Goal: Obtain resource: Download file/media

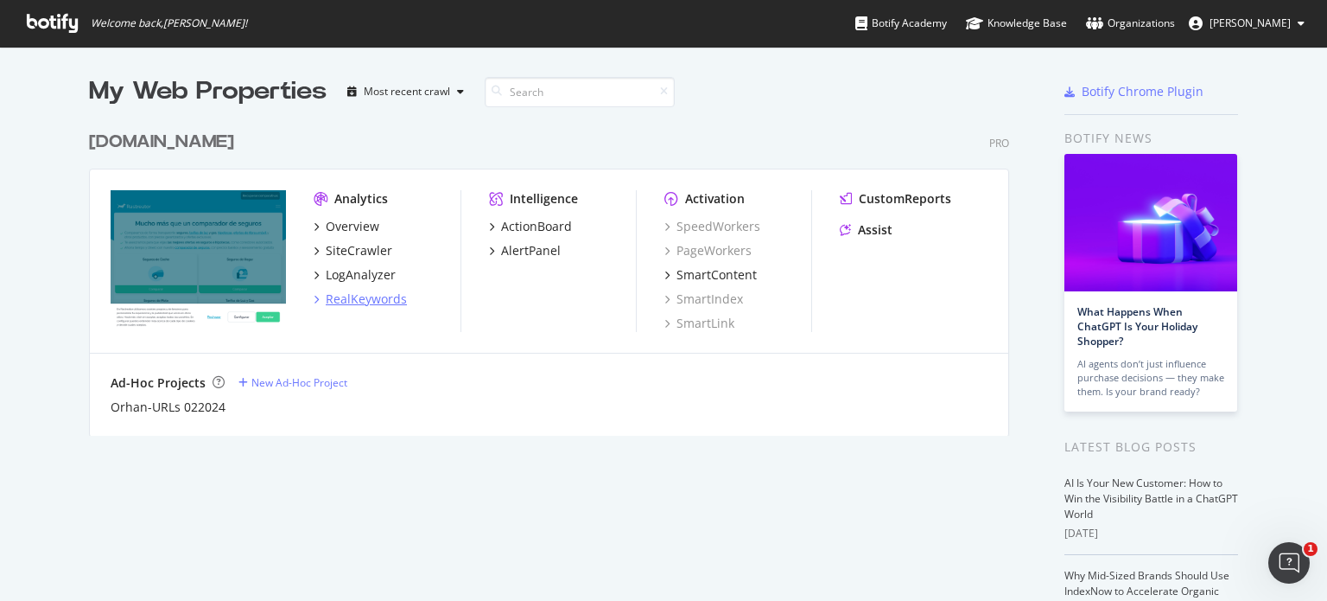
click at [356, 299] on div "RealKeywords" at bounding box center [366, 298] width 81 height 17
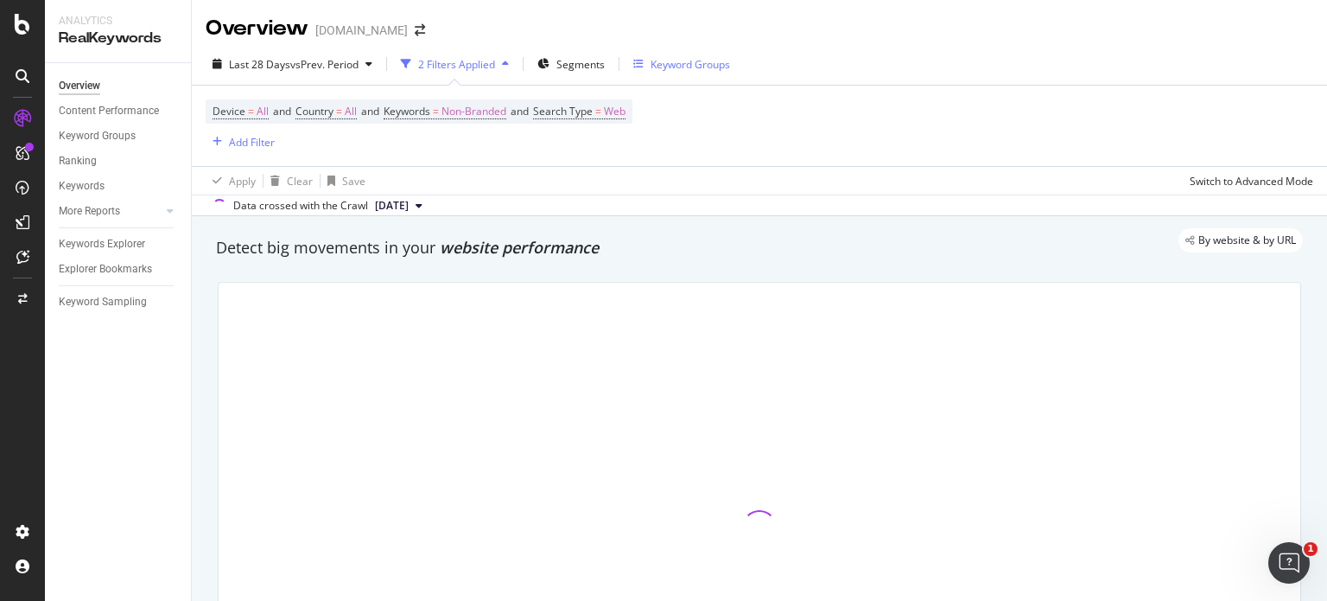
click at [703, 62] on div "Keyword Groups" at bounding box center [691, 64] width 80 height 15
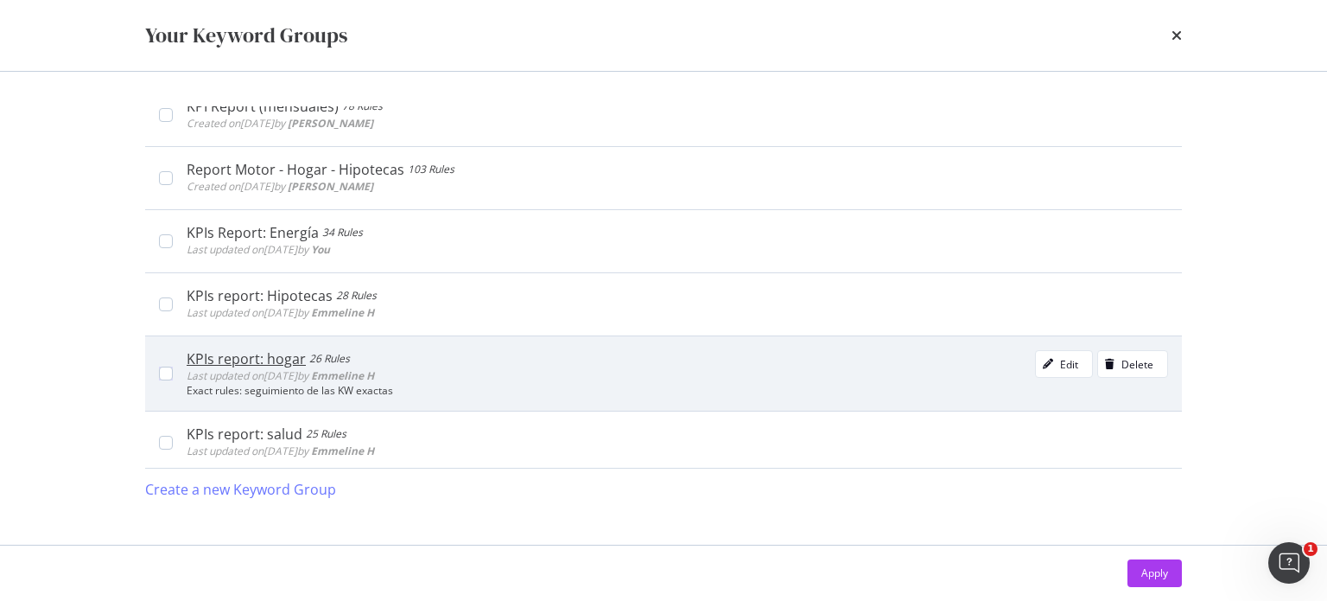
scroll to position [605, 0]
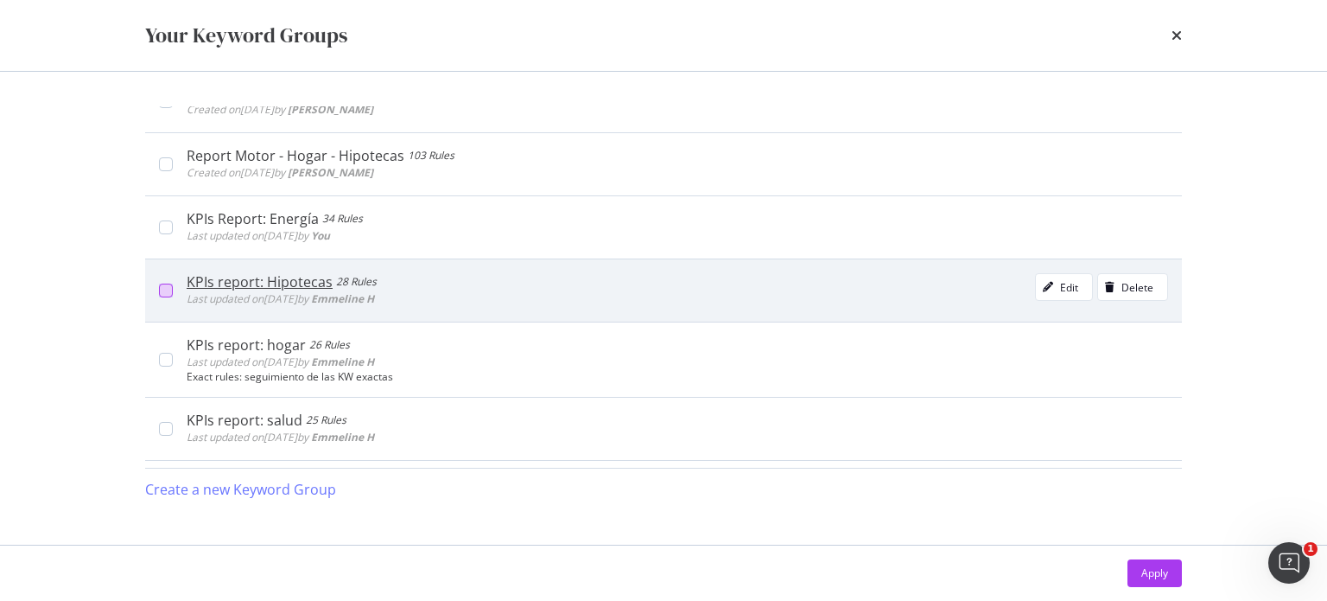
click at [169, 283] on div "modal" at bounding box center [166, 290] width 14 height 14
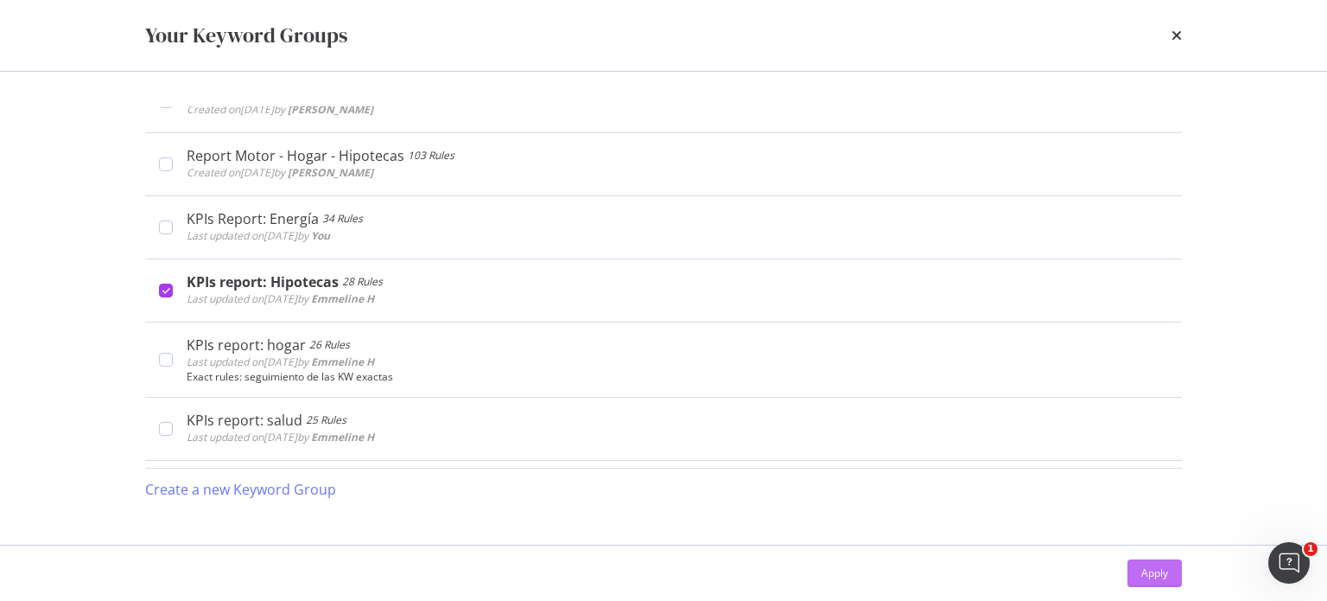
click at [1147, 564] on div "Apply" at bounding box center [1155, 573] width 27 height 26
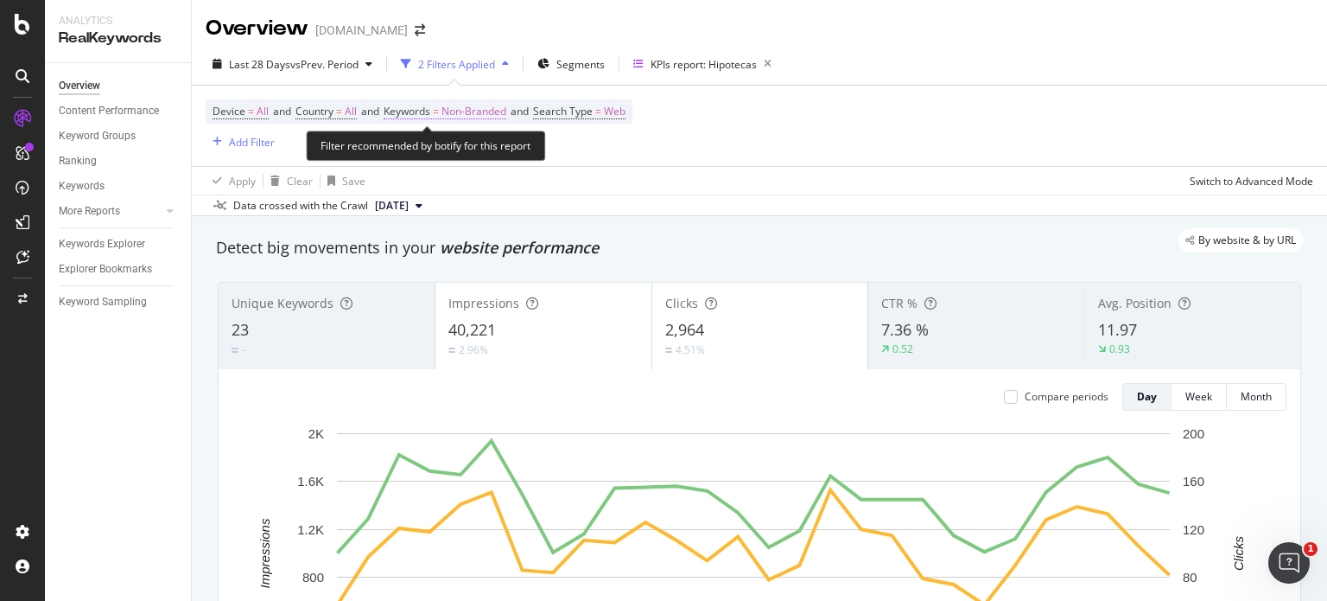
click at [476, 112] on span "Non-Branded" at bounding box center [474, 111] width 65 height 24
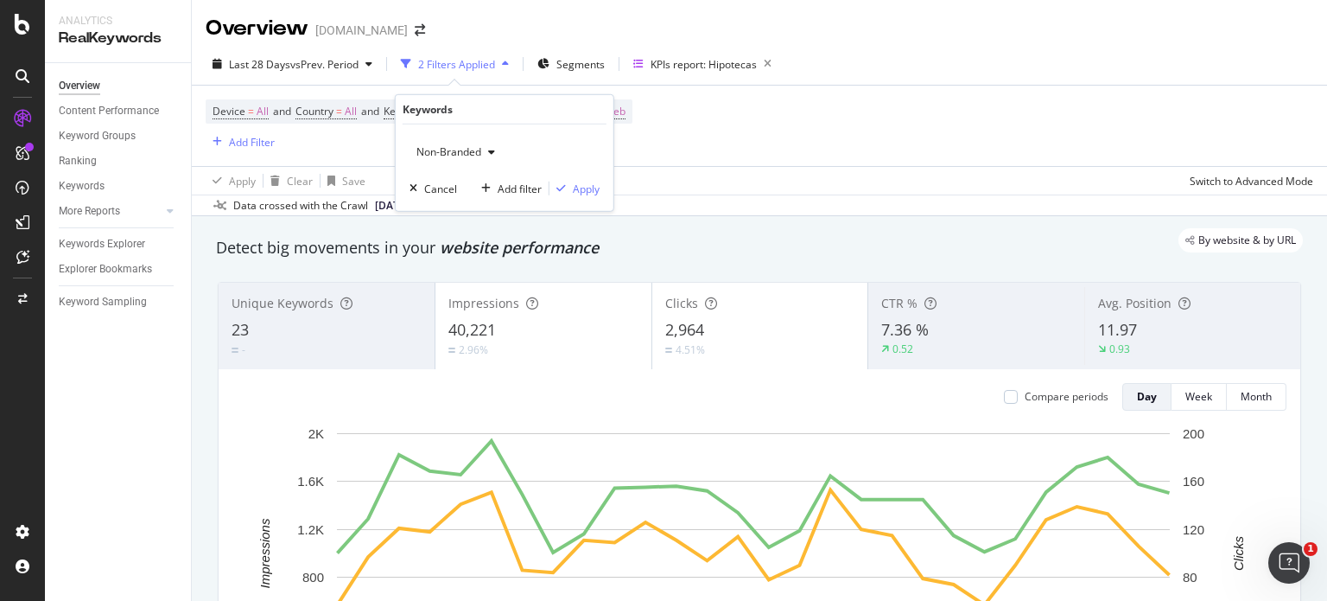
click at [477, 149] on span "Non-Branded" at bounding box center [446, 151] width 72 height 15
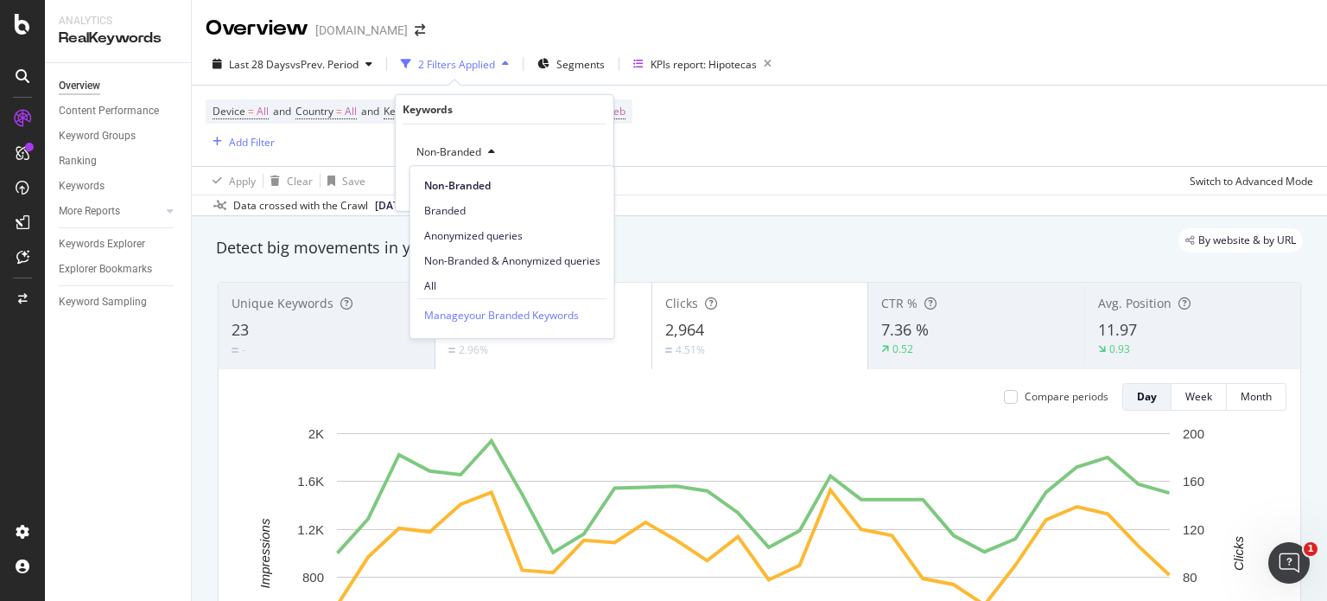
click at [773, 120] on div "Device = All and Country = All and Keywords = Non-Branded and Search Type = Web…" at bounding box center [760, 126] width 1108 height 80
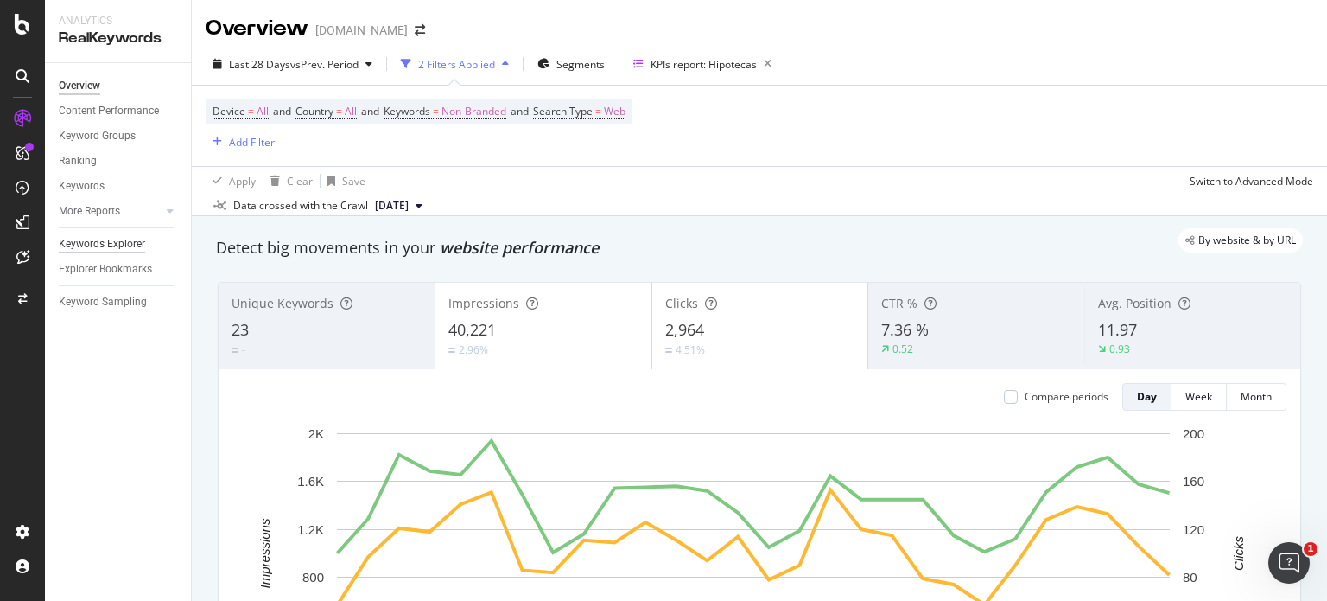
click at [86, 250] on div "Keywords Explorer" at bounding box center [102, 244] width 86 height 18
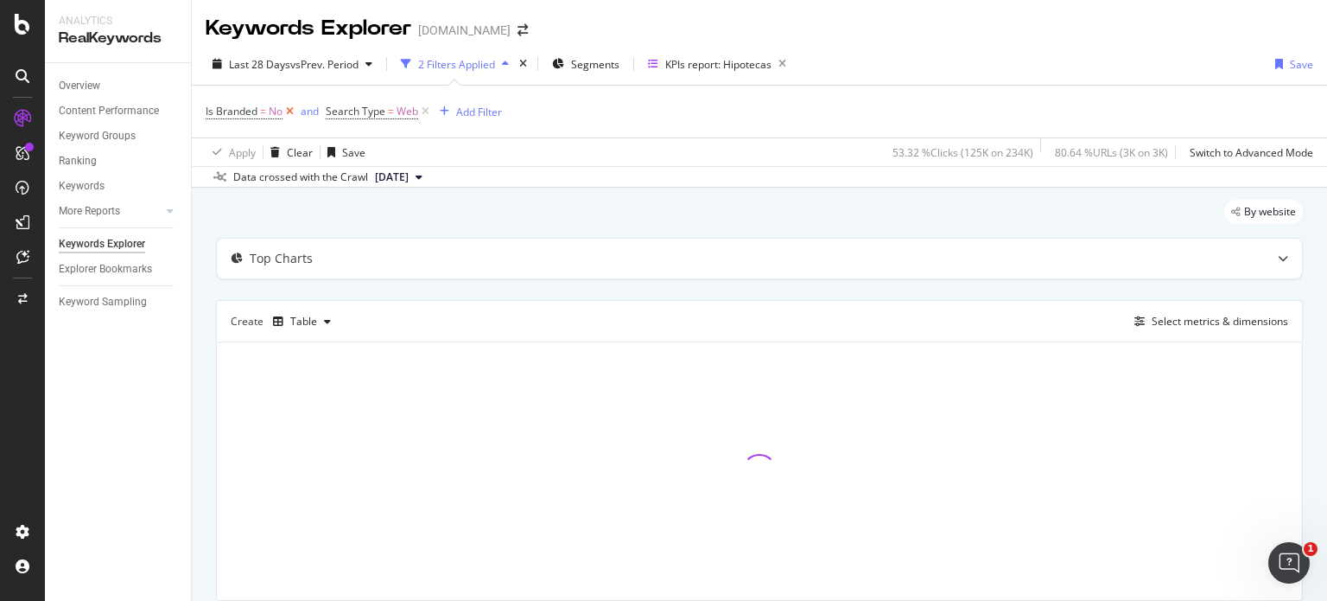
click at [290, 110] on icon at bounding box center [290, 111] width 15 height 17
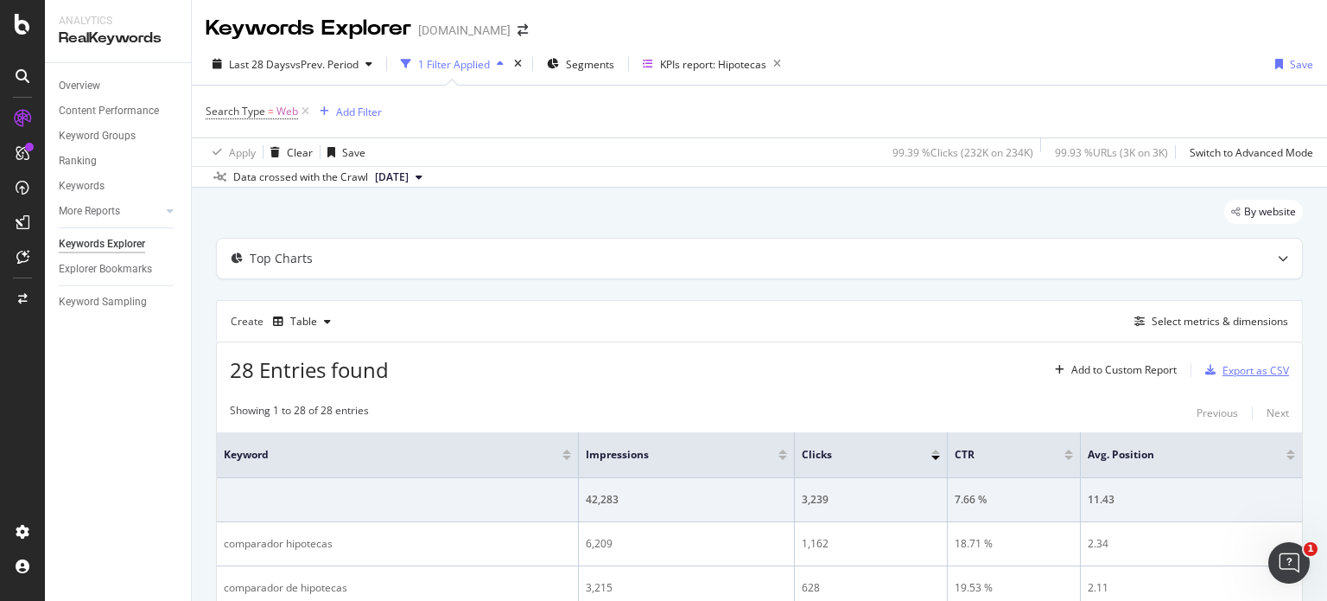
click at [1223, 364] on div "Export as CSV" at bounding box center [1256, 370] width 67 height 15
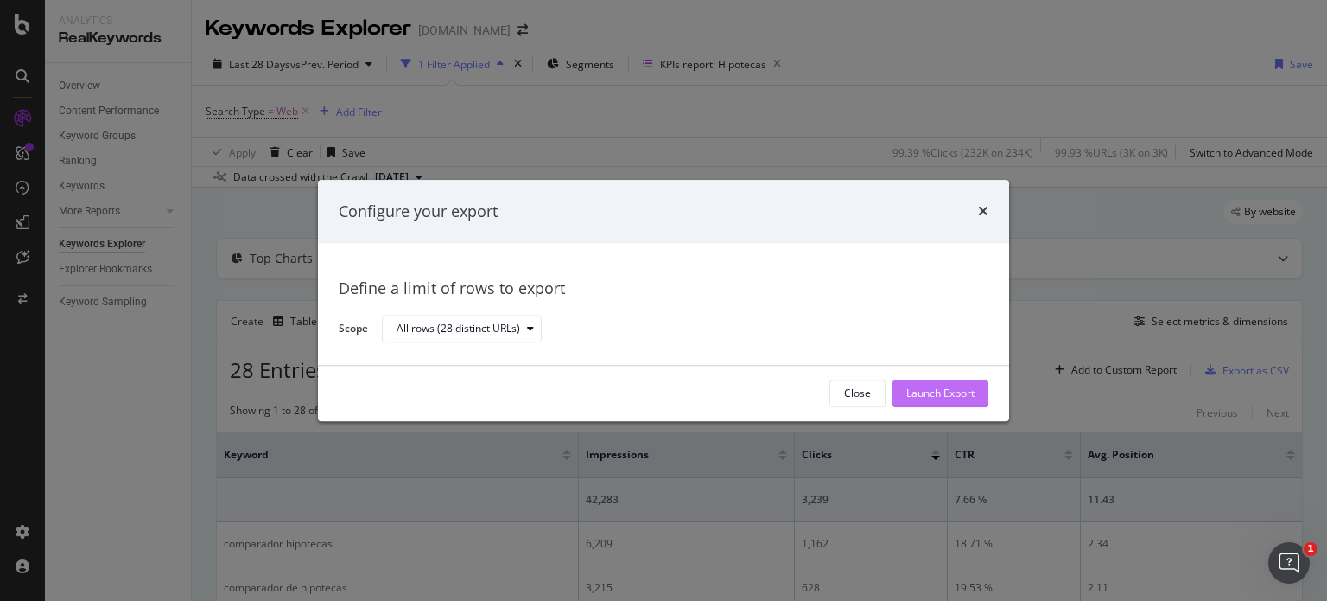
click at [928, 397] on div "Launch Export" at bounding box center [941, 393] width 68 height 15
